Goal: Task Accomplishment & Management: Manage account settings

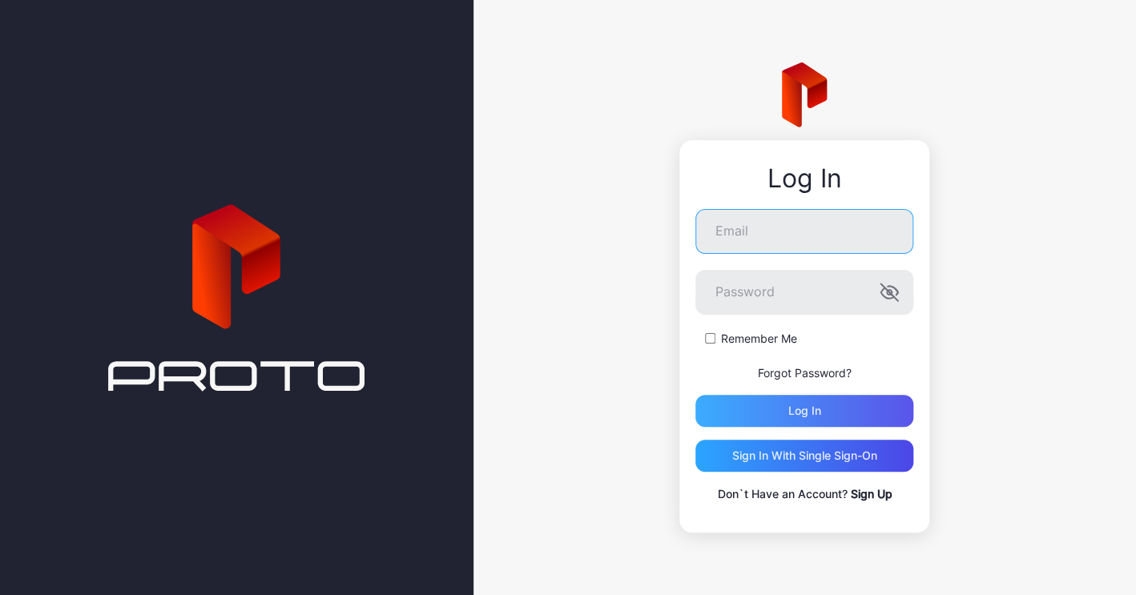
type input "**********"
click at [789, 421] on div "Log in" at bounding box center [804, 411] width 218 height 32
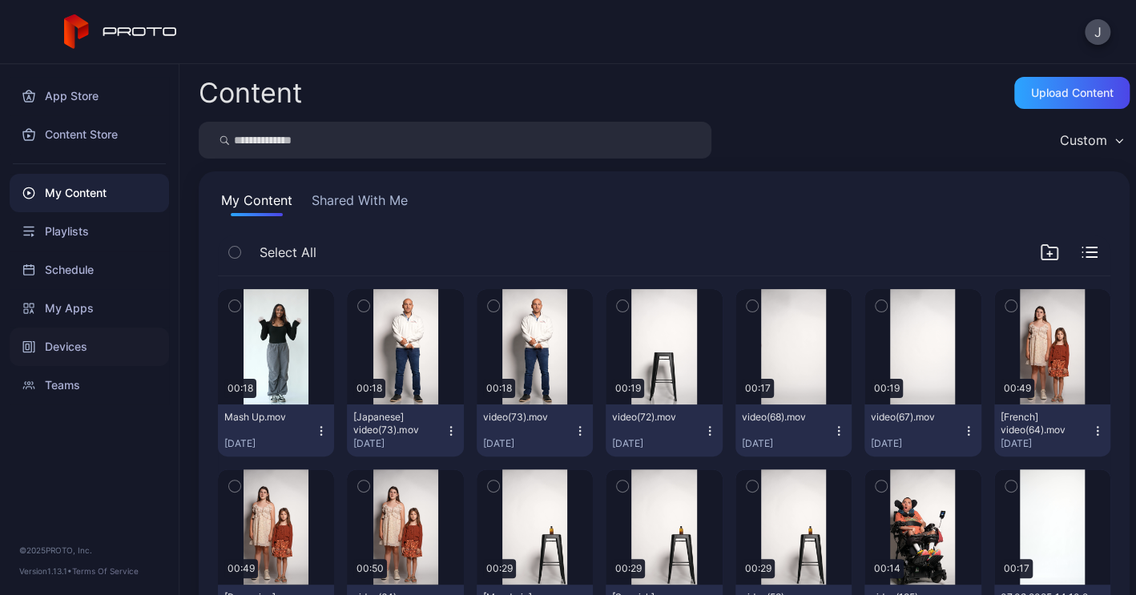
click at [64, 347] on div "Devices" at bounding box center [89, 347] width 159 height 38
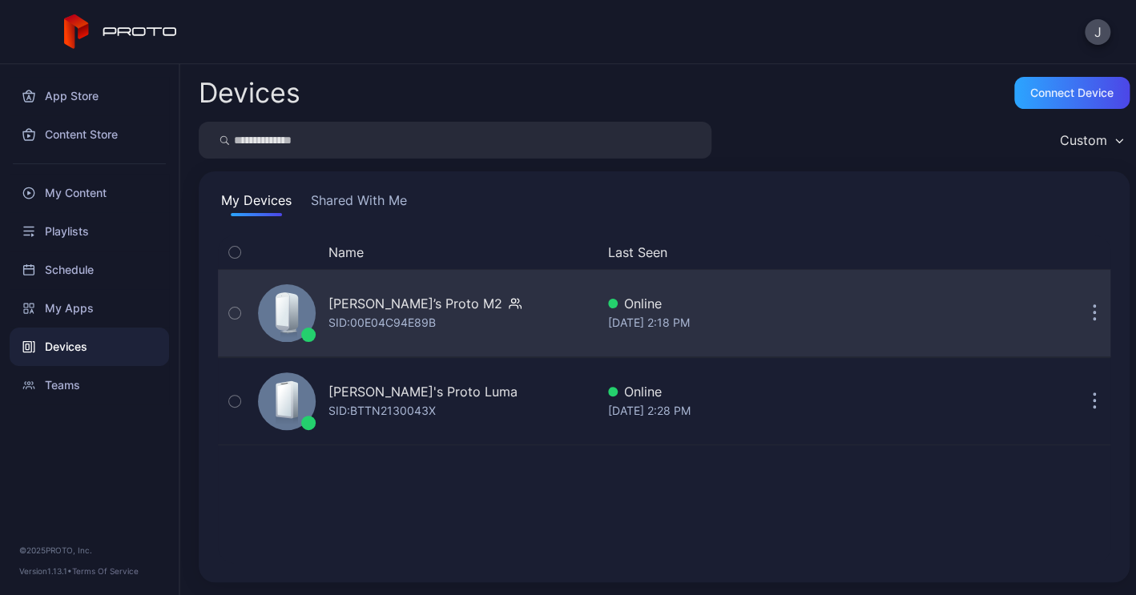
click at [395, 320] on div "SID: 00E04C94E89B" at bounding box center [381, 322] width 107 height 19
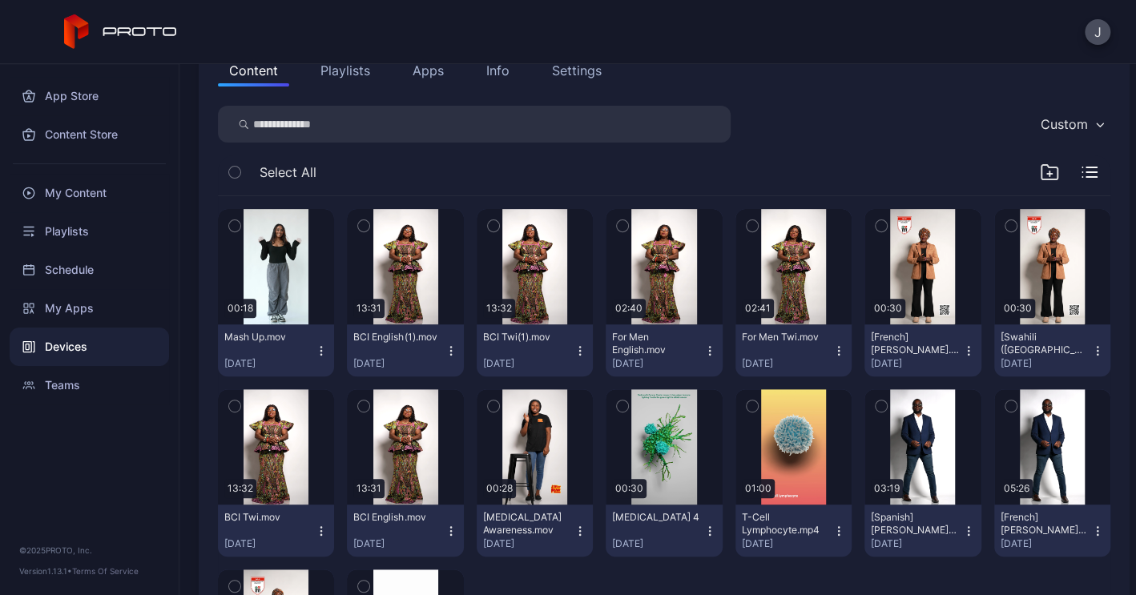
scroll to position [223, 0]
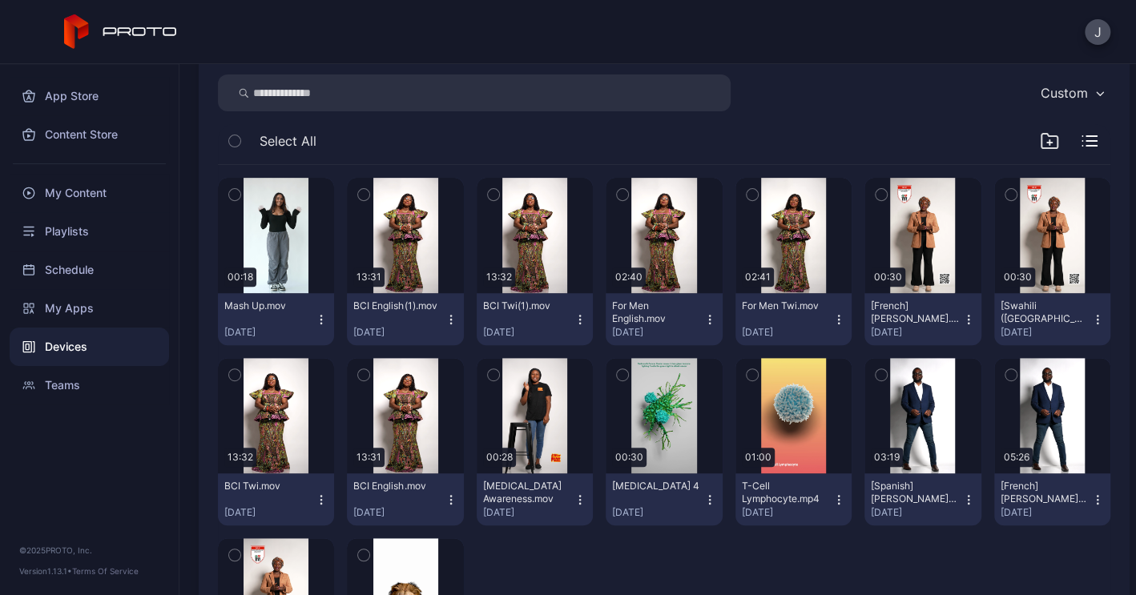
click at [328, 320] on icon "button" at bounding box center [321, 319] width 13 height 13
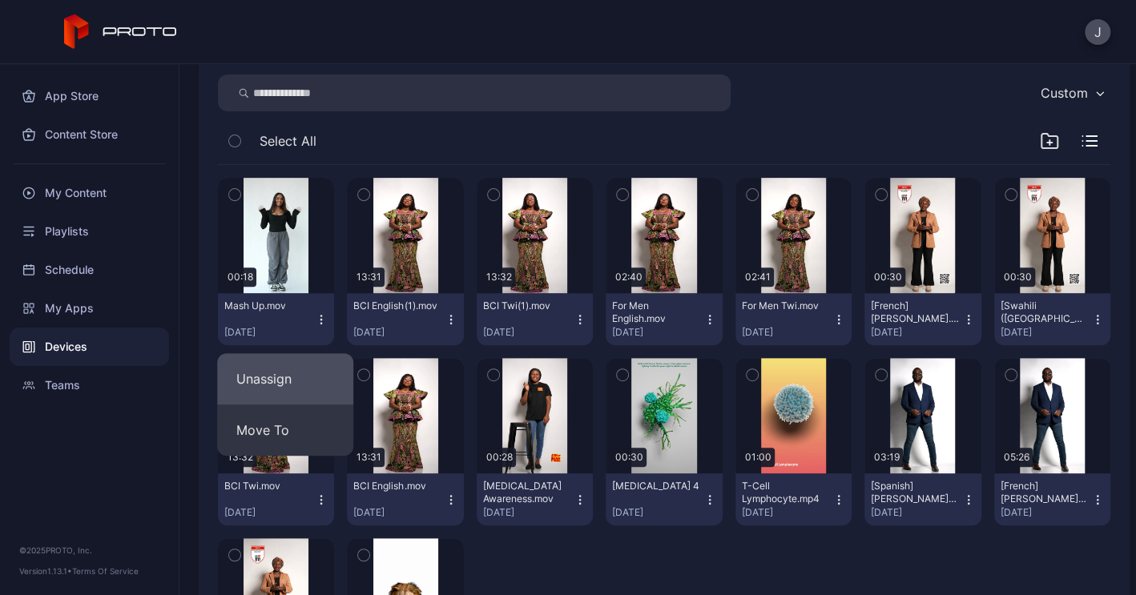
click at [294, 383] on button "Unassign" at bounding box center [285, 378] width 136 height 51
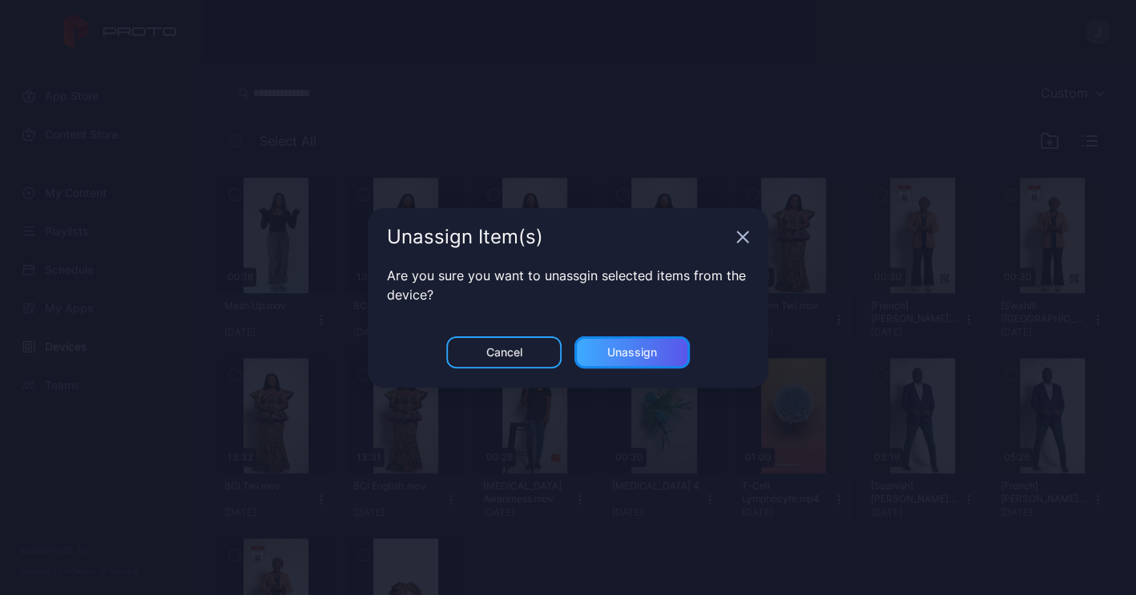
click at [629, 349] on div "Unassign" at bounding box center [632, 352] width 50 height 13
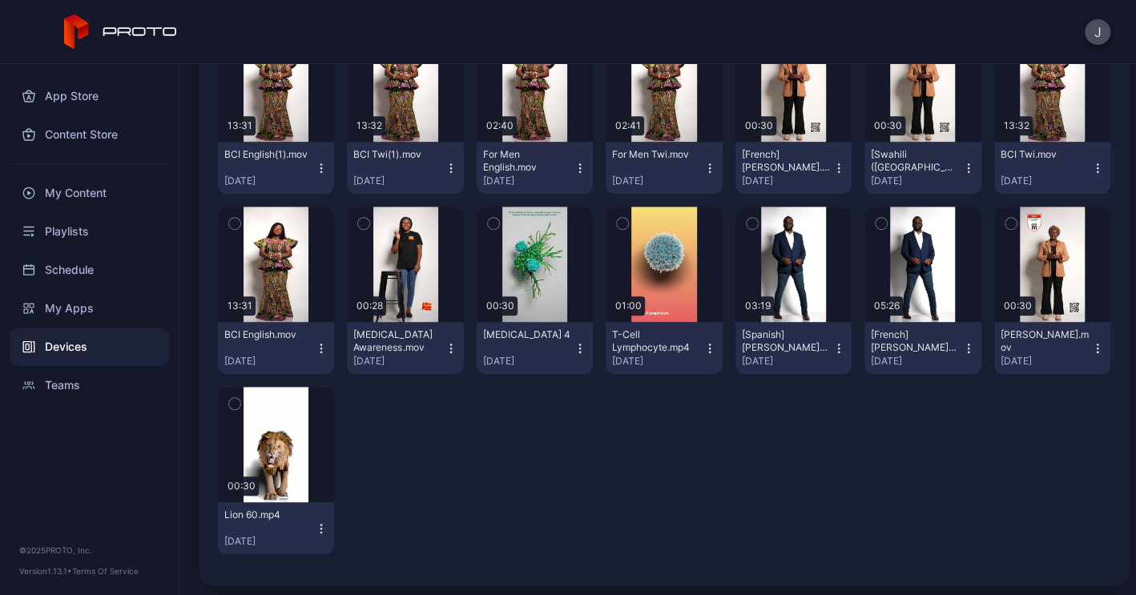
scroll to position [378, 0]
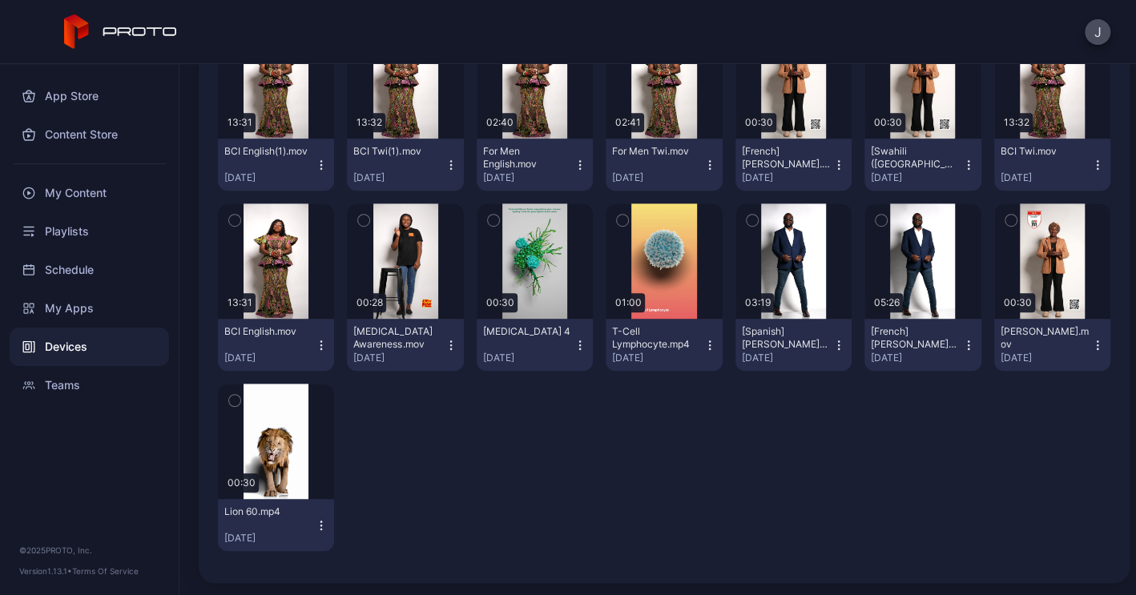
click at [328, 166] on icon "button" at bounding box center [321, 165] width 13 height 13
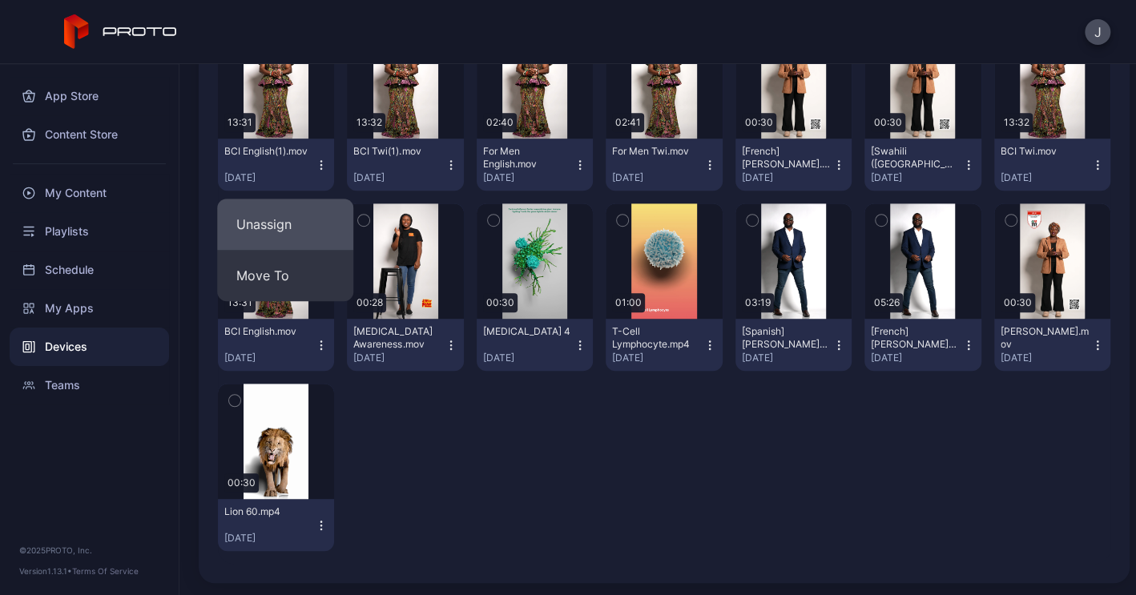
click at [292, 223] on button "Unassign" at bounding box center [285, 224] width 136 height 51
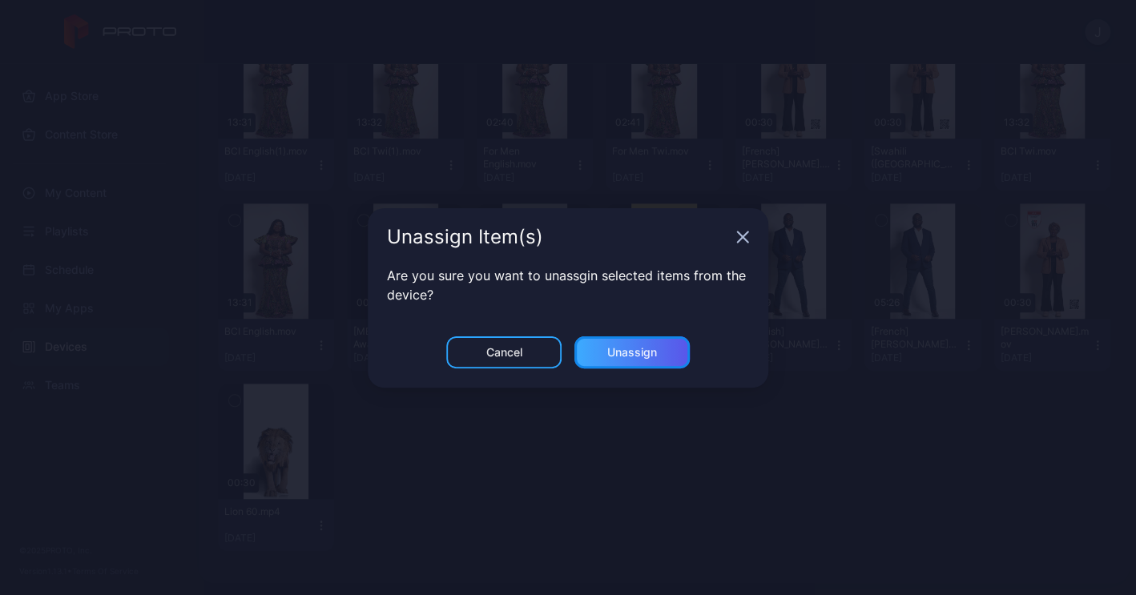
click at [637, 356] on div "Unassign" at bounding box center [632, 352] width 50 height 13
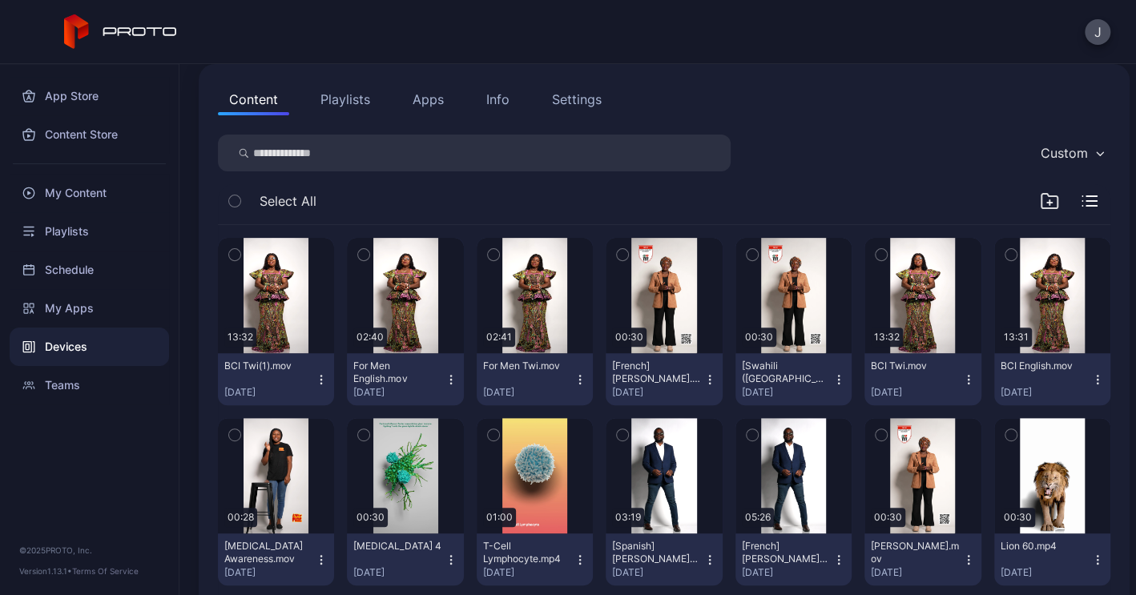
scroll to position [243, 0]
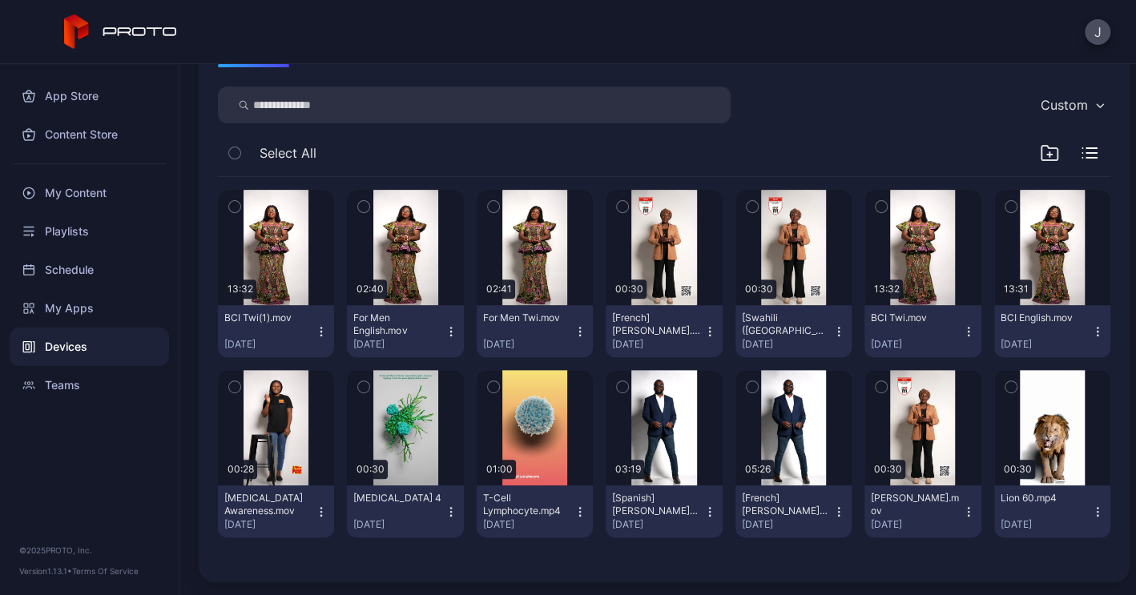
click at [328, 325] on icon "button" at bounding box center [321, 331] width 13 height 13
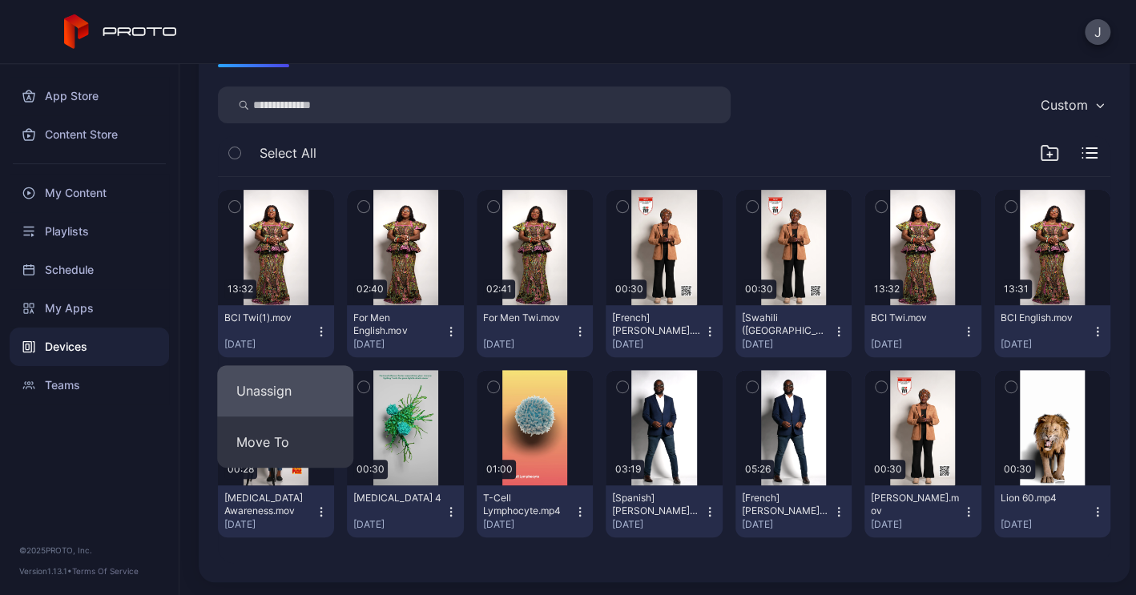
click at [279, 365] on button "Unassign" at bounding box center [285, 390] width 136 height 51
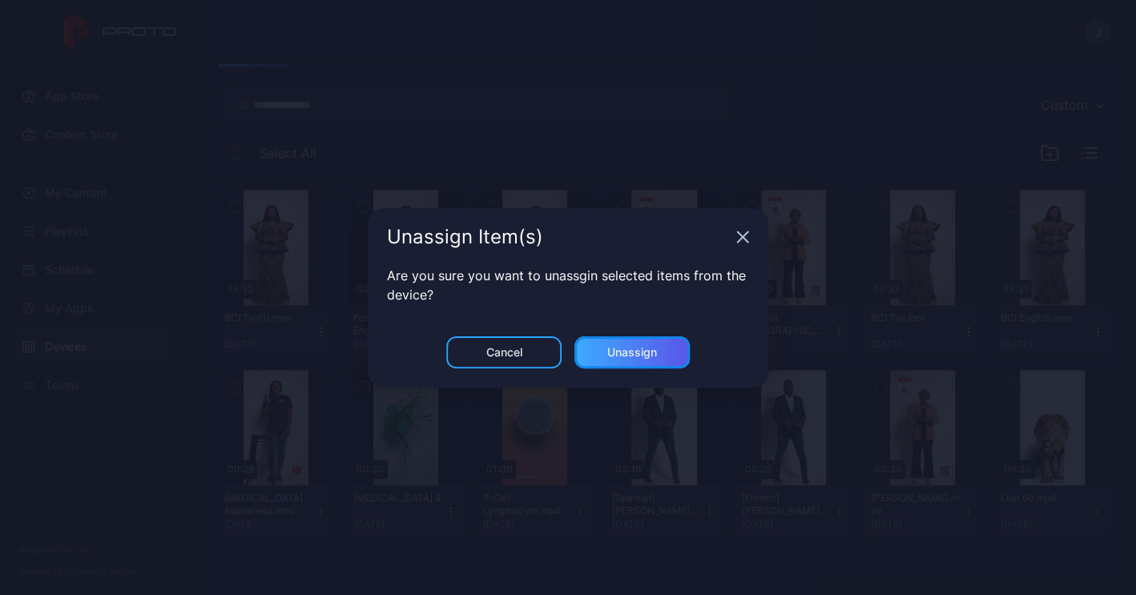
click at [657, 353] on div "Unassign" at bounding box center [631, 352] width 115 height 32
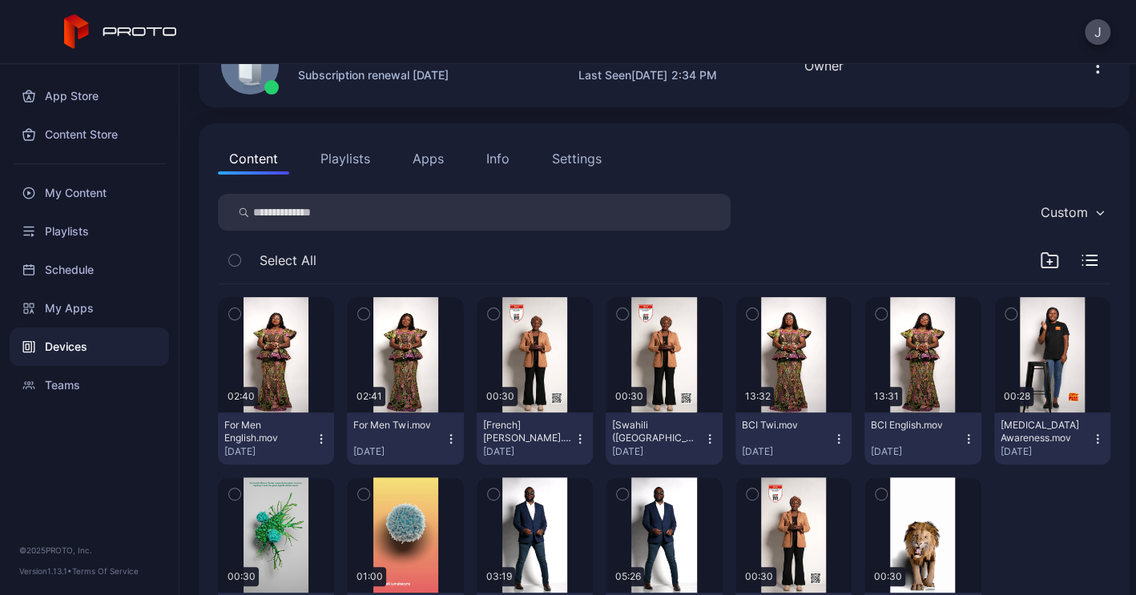
scroll to position [63, 0]
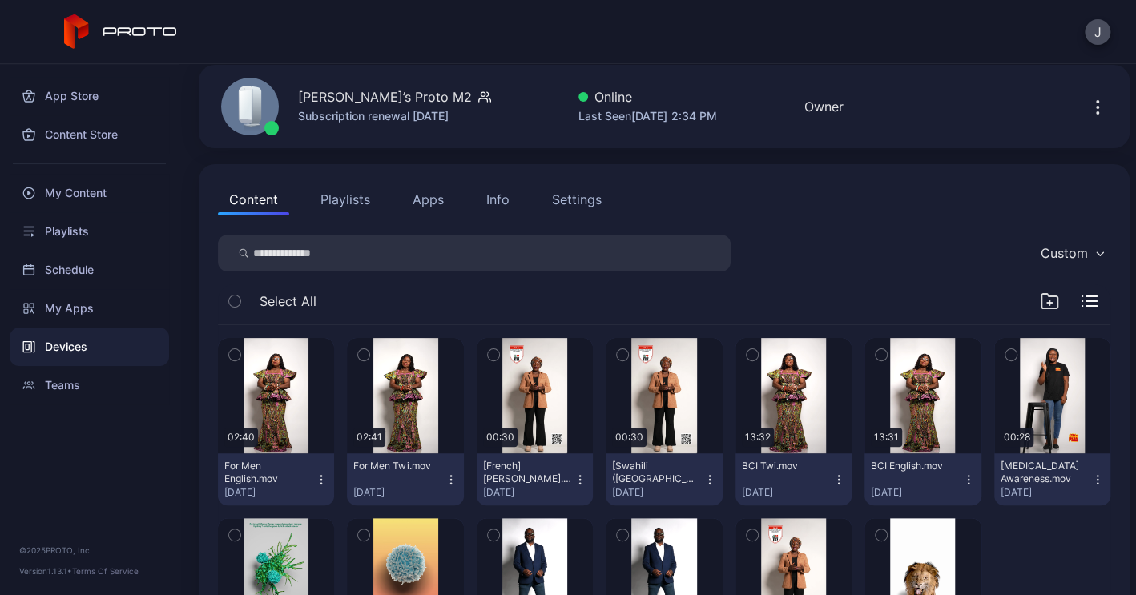
click at [432, 201] on button "Apps" at bounding box center [428, 199] width 54 height 32
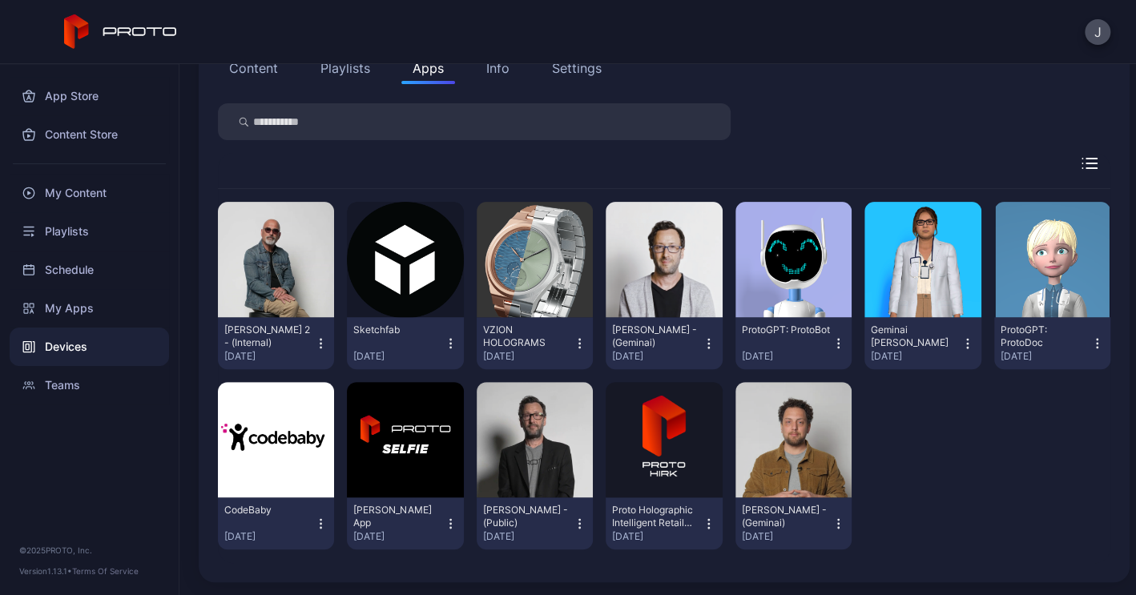
scroll to position [26, 0]
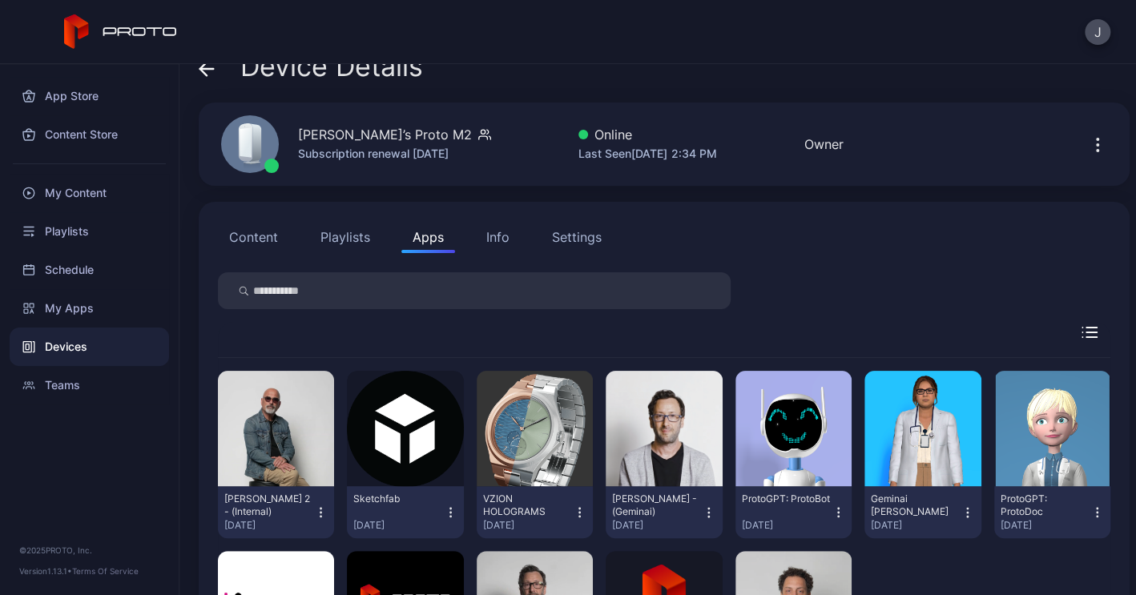
click at [503, 236] on div "Info" at bounding box center [497, 236] width 23 height 19
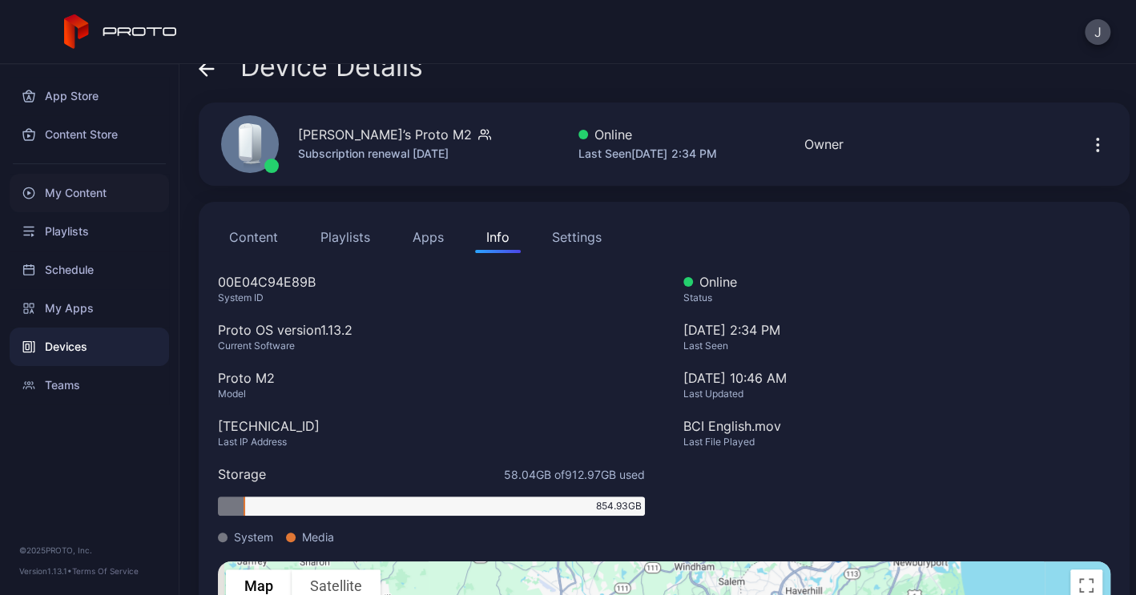
click at [58, 201] on div "My Content" at bounding box center [89, 193] width 159 height 38
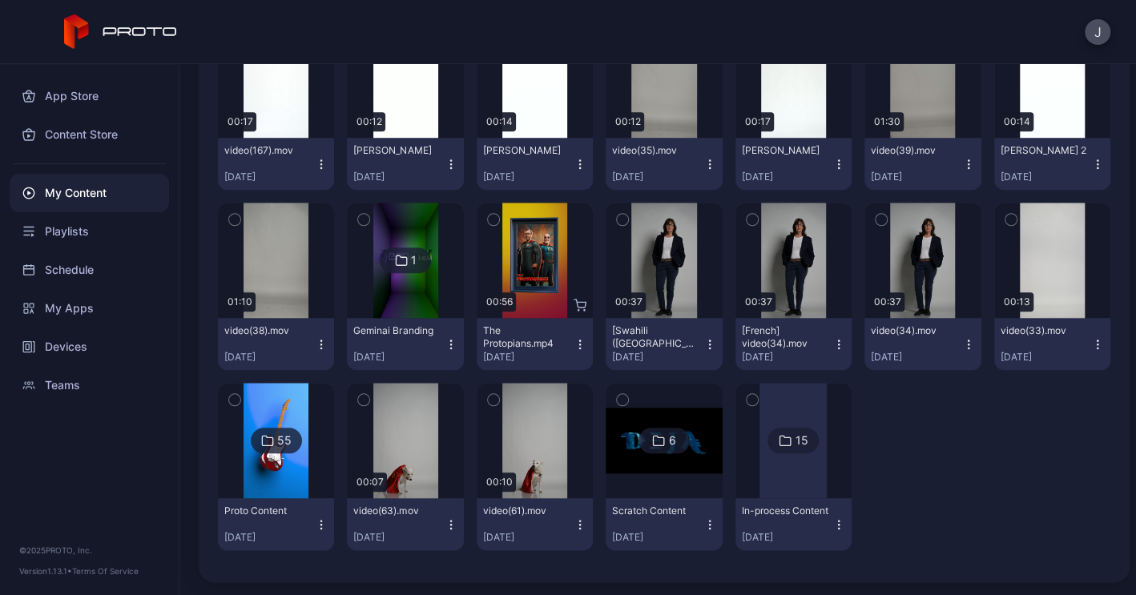
scroll to position [807, 0]
click at [759, 466] on div at bounding box center [792, 440] width 67 height 115
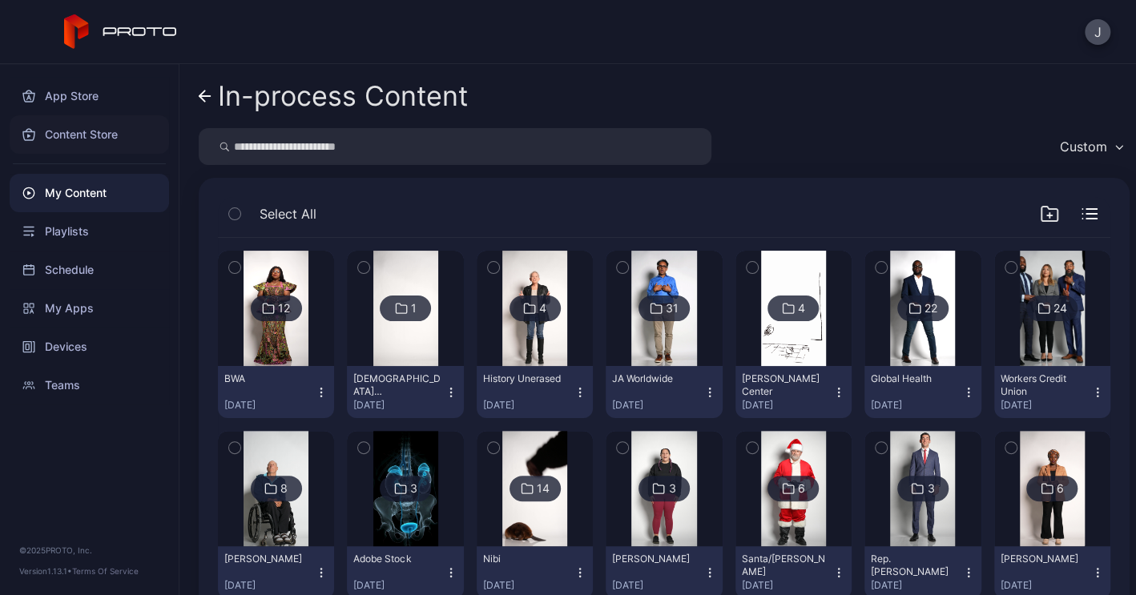
click at [95, 135] on div "Content Store" at bounding box center [89, 134] width 159 height 38
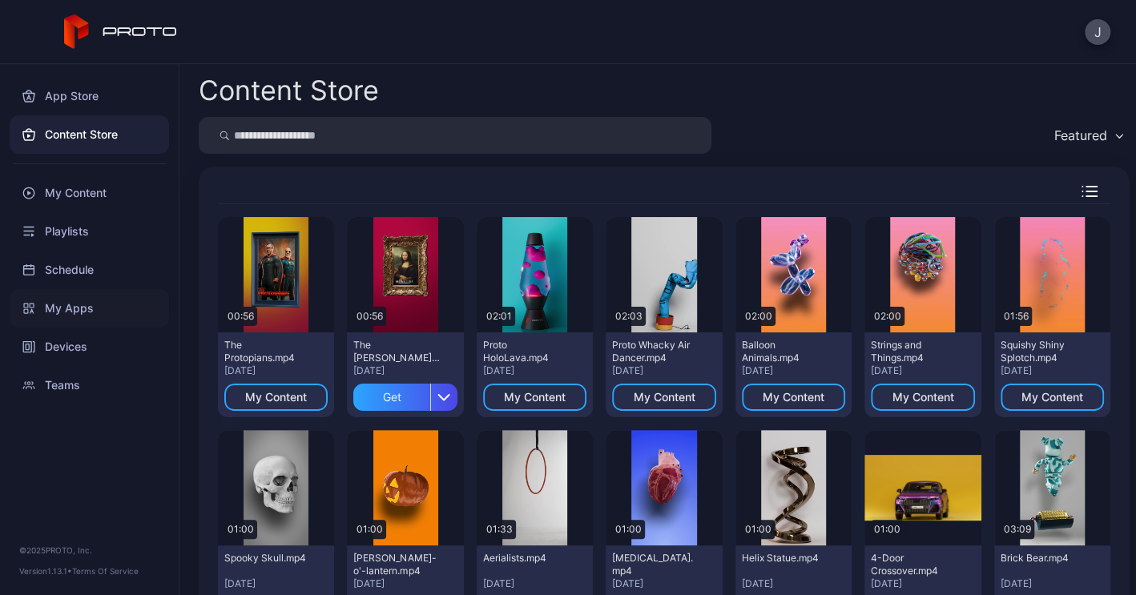
click at [66, 311] on div "My Apps" at bounding box center [89, 308] width 159 height 38
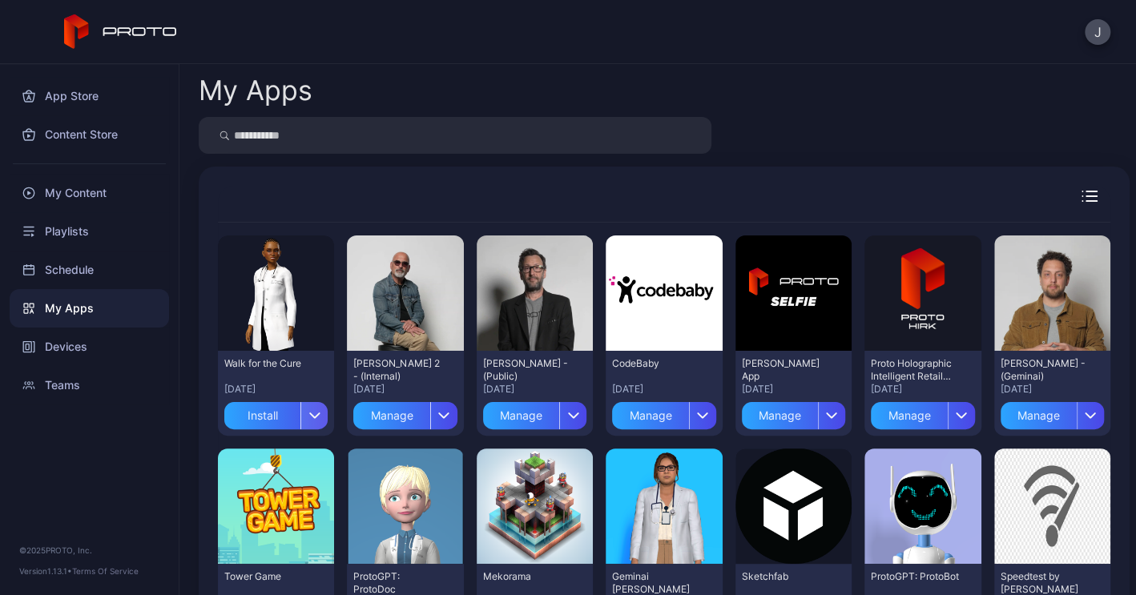
click at [321, 418] on icon "button" at bounding box center [315, 415] width 12 height 6
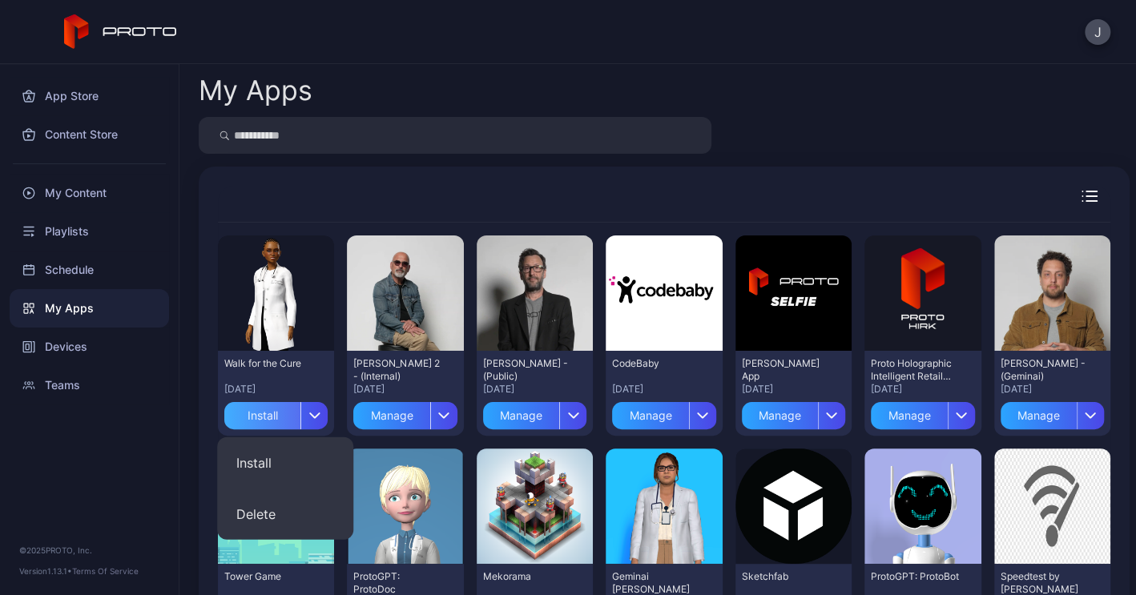
click at [259, 416] on div "Install" at bounding box center [262, 415] width 76 height 27
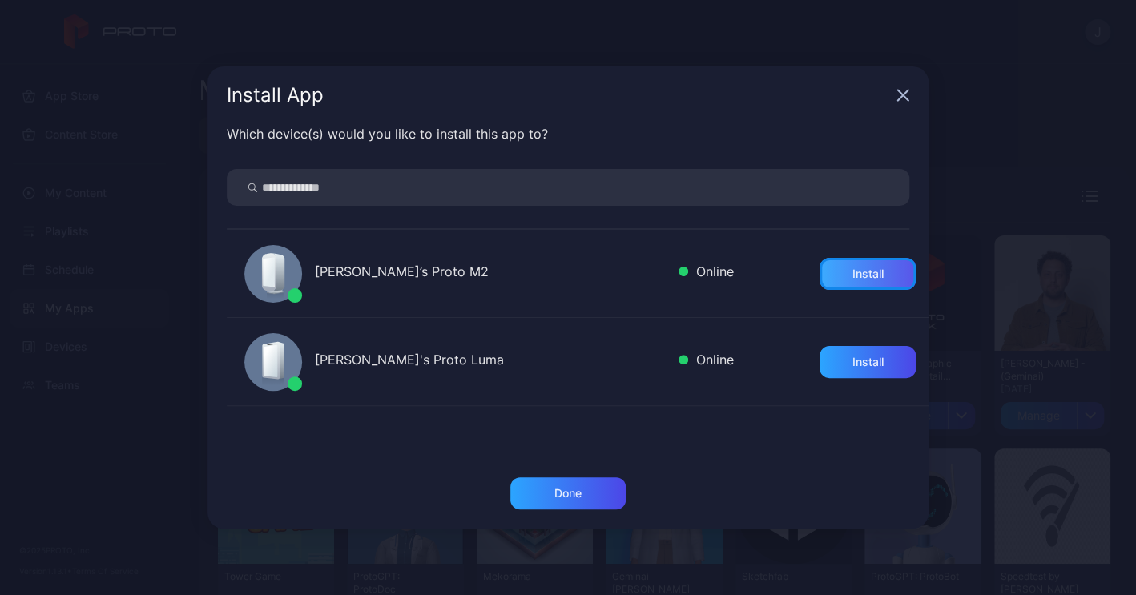
click at [852, 275] on div "Install" at bounding box center [867, 273] width 31 height 13
click at [859, 368] on div "Install" at bounding box center [867, 362] width 31 height 13
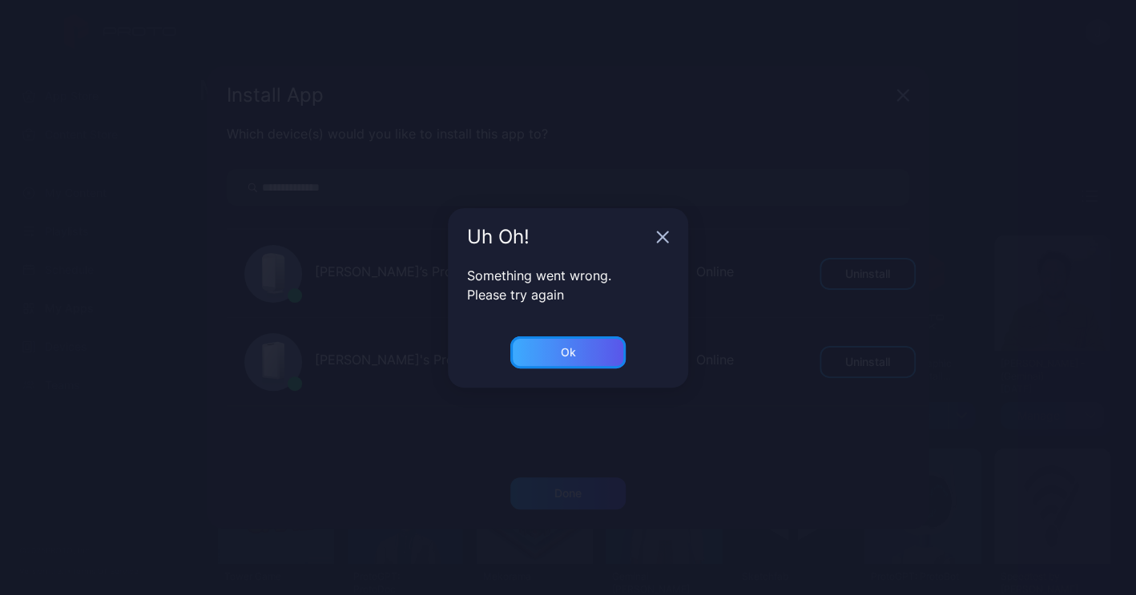
click at [599, 356] on div "Ok" at bounding box center [567, 352] width 115 height 32
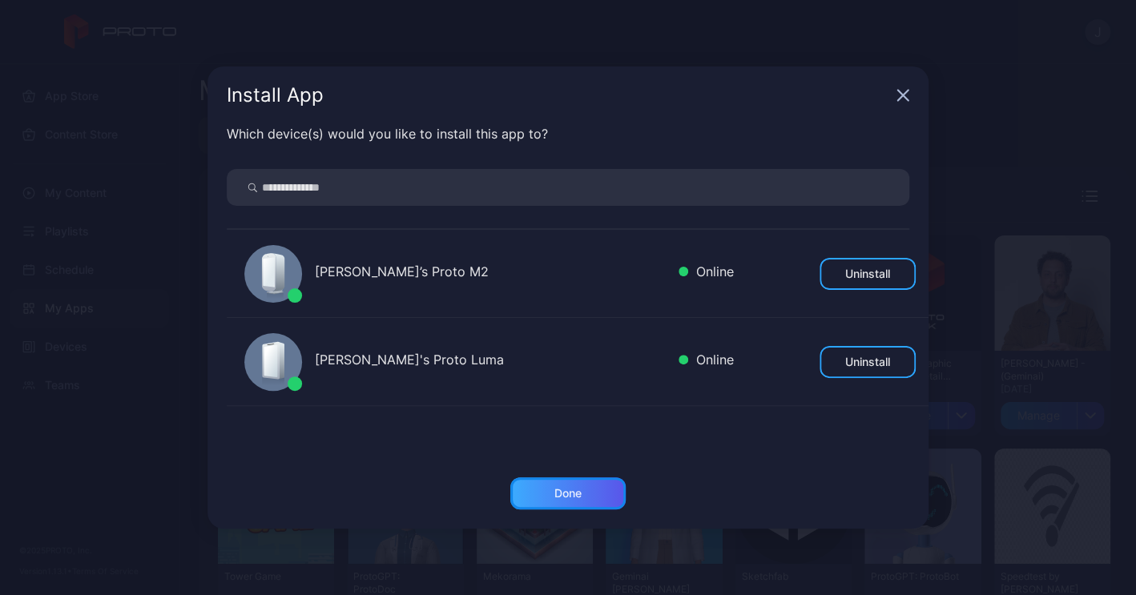
click at [581, 493] on div "Done" at bounding box center [567, 493] width 115 height 32
